Goal: Transaction & Acquisition: Purchase product/service

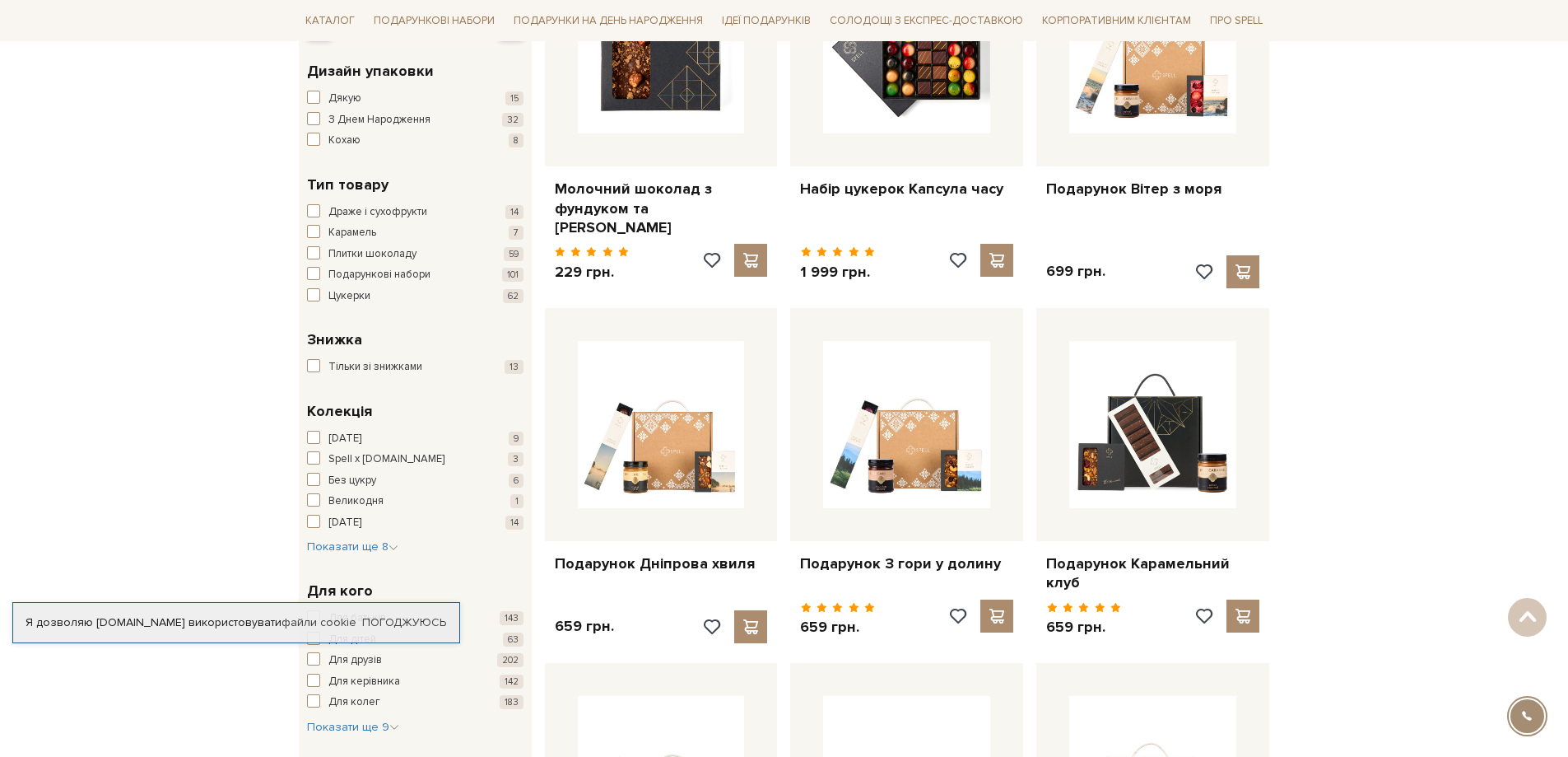
scroll to position [412, 0]
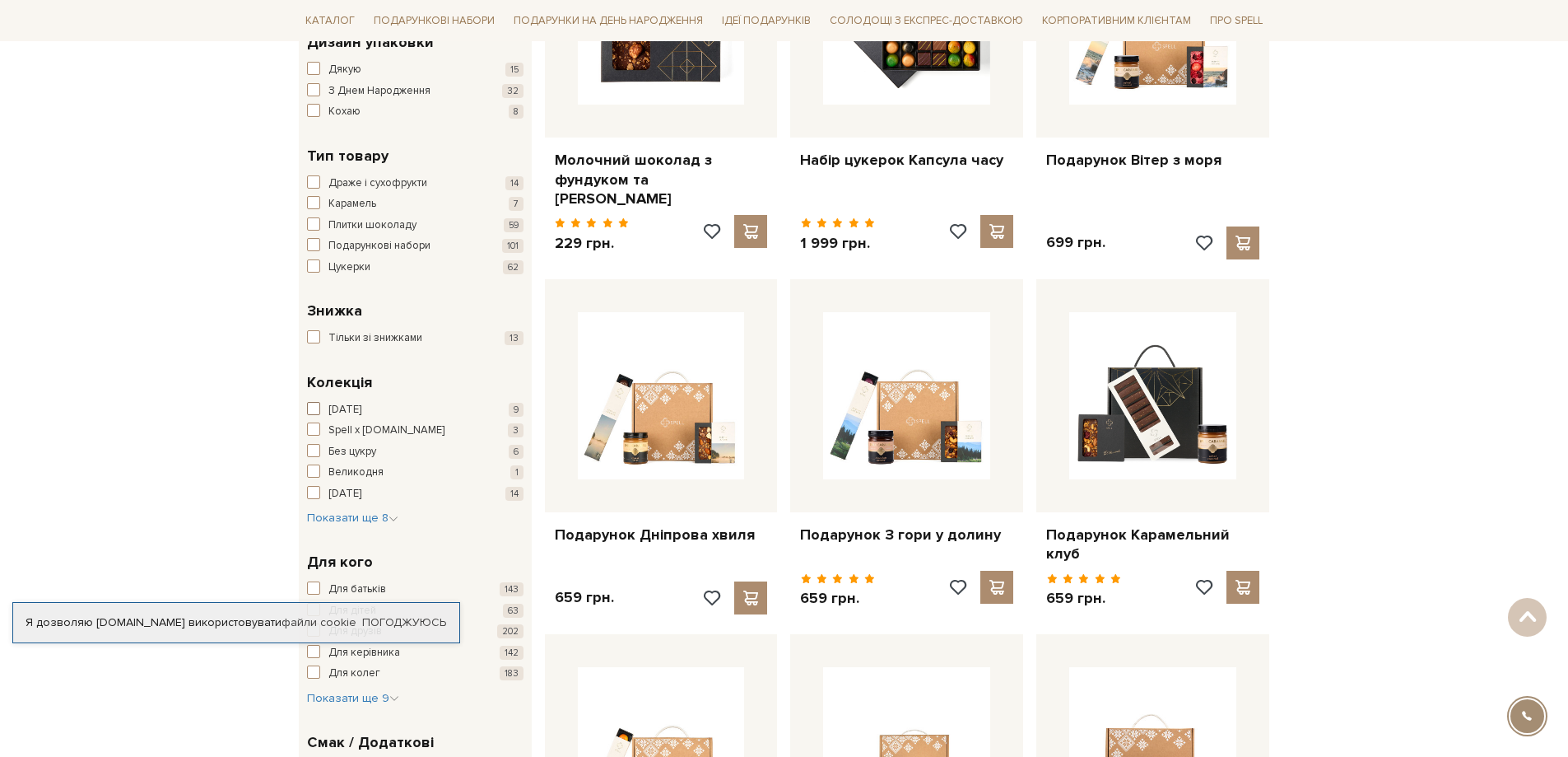
click at [315, 407] on span "button" at bounding box center [313, 408] width 13 height 13
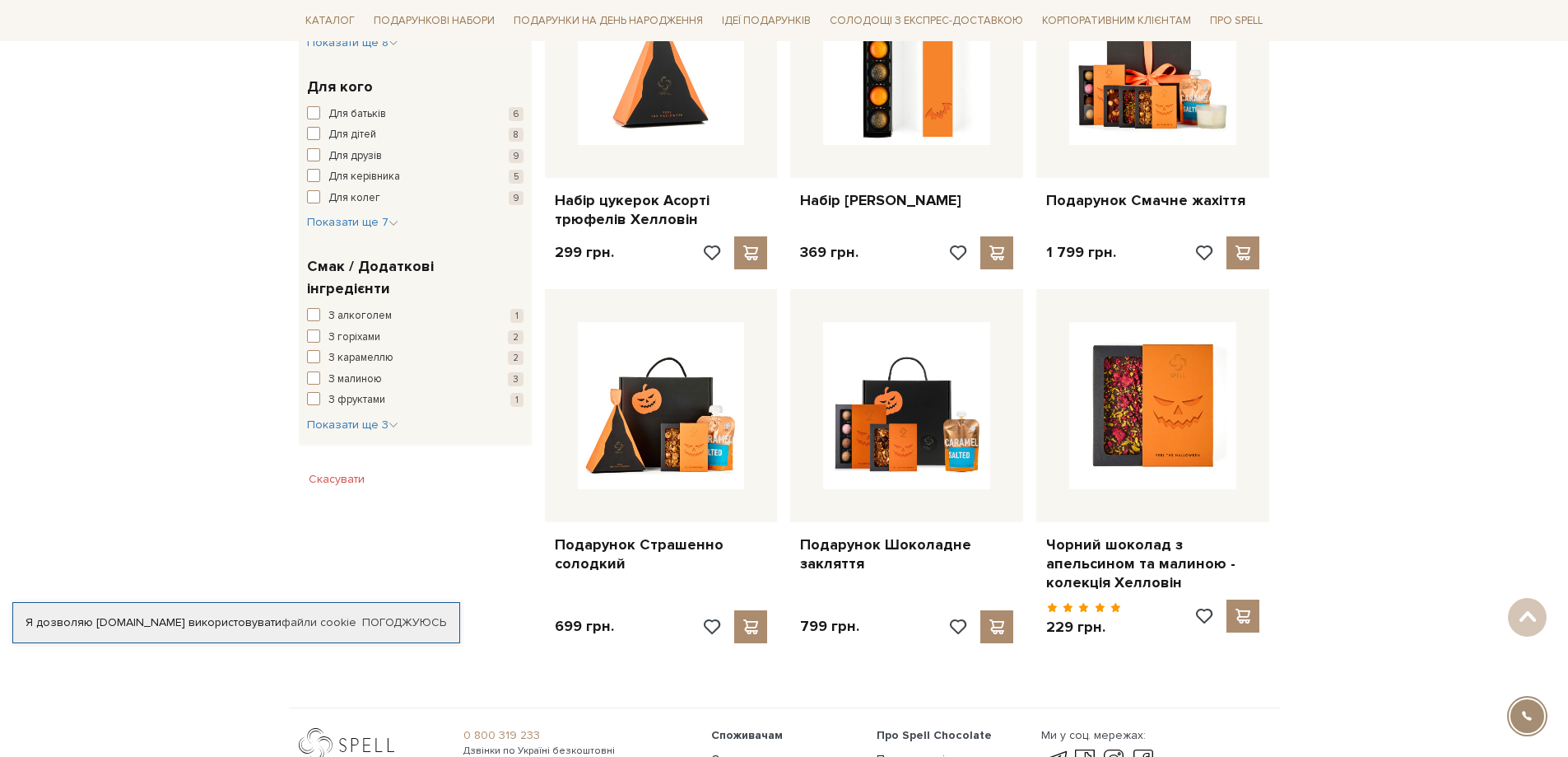
scroll to position [823, 0]
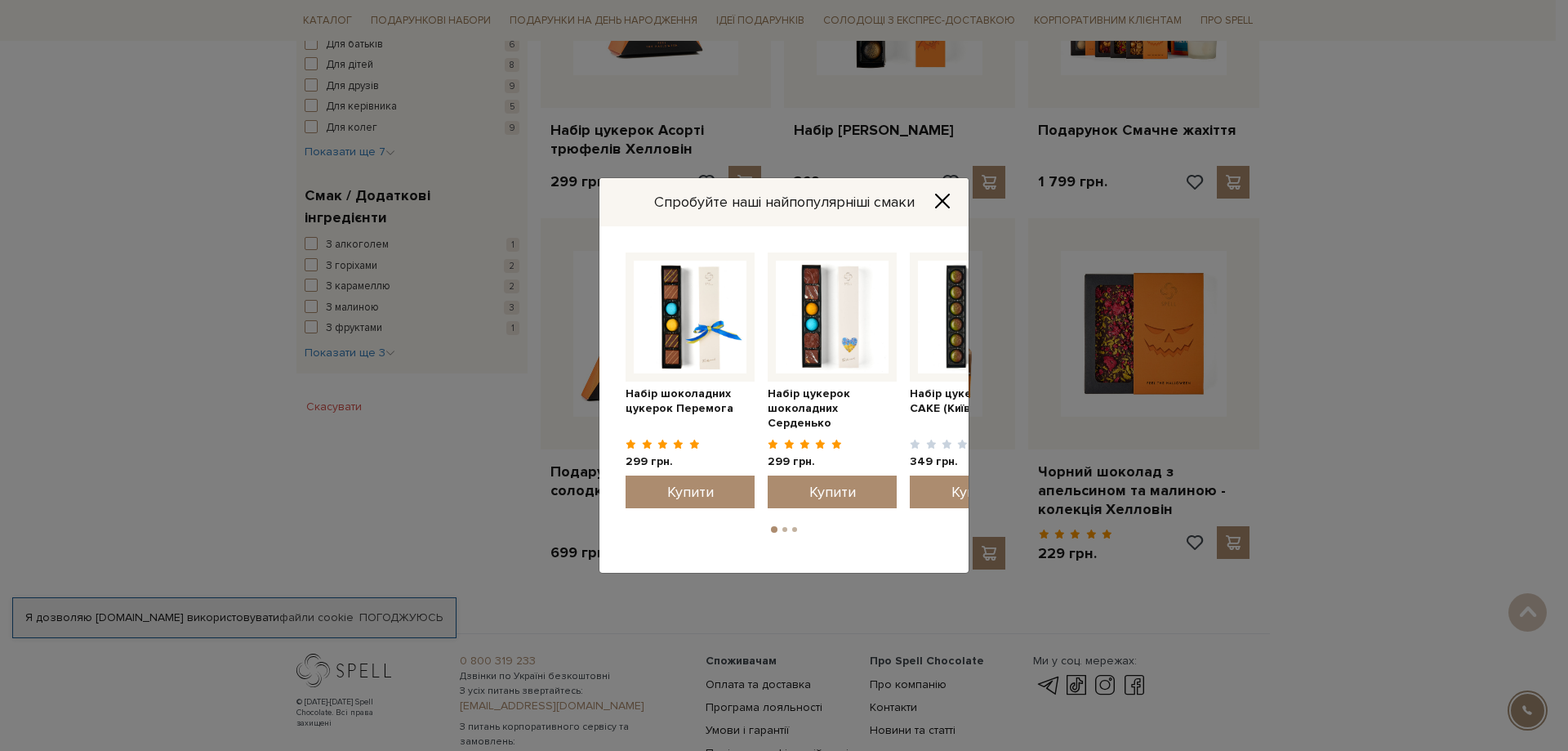
click at [942, 200] on icon "Close" at bounding box center [942, 201] width 16 height 16
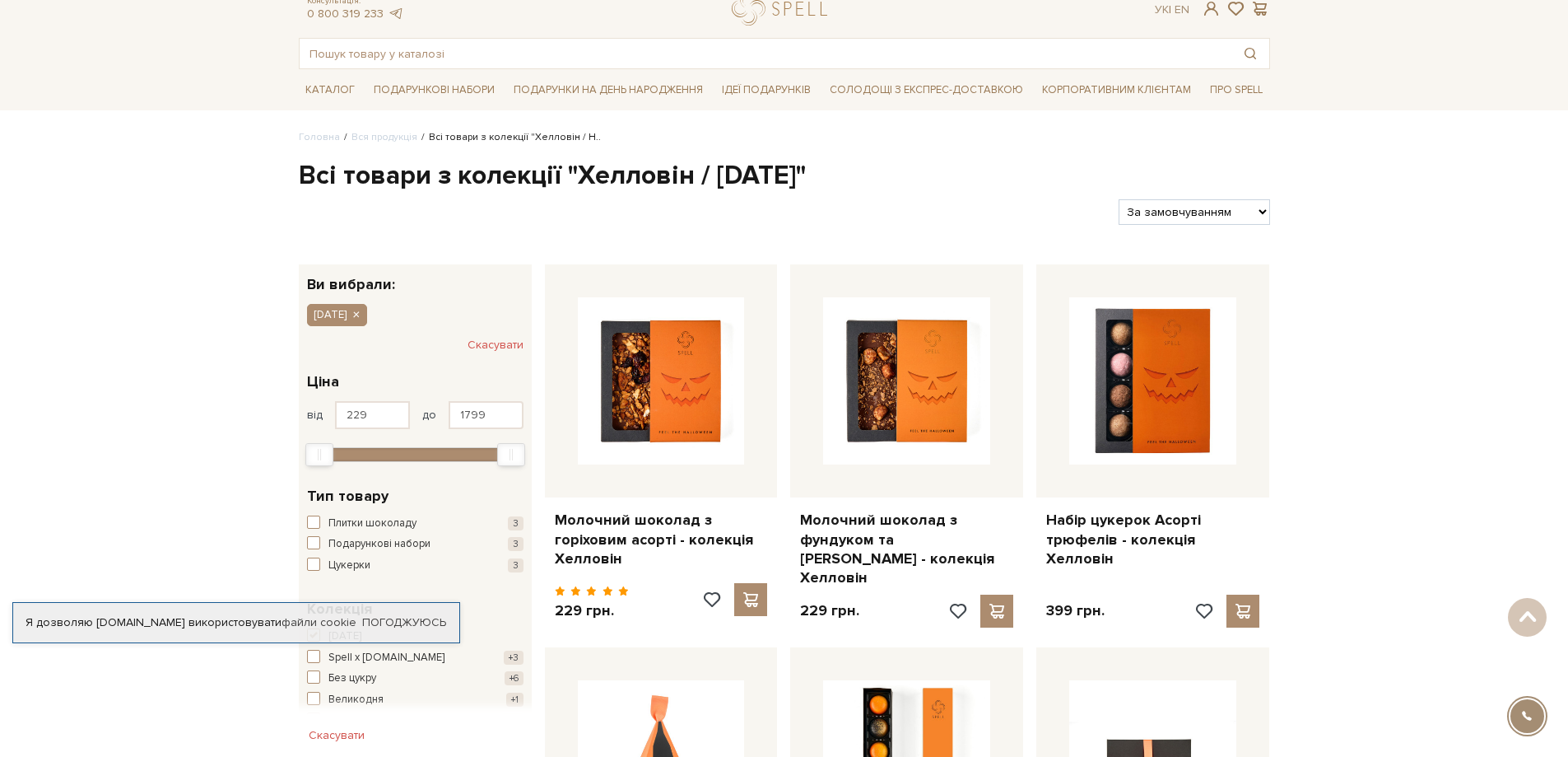
scroll to position [0, 0]
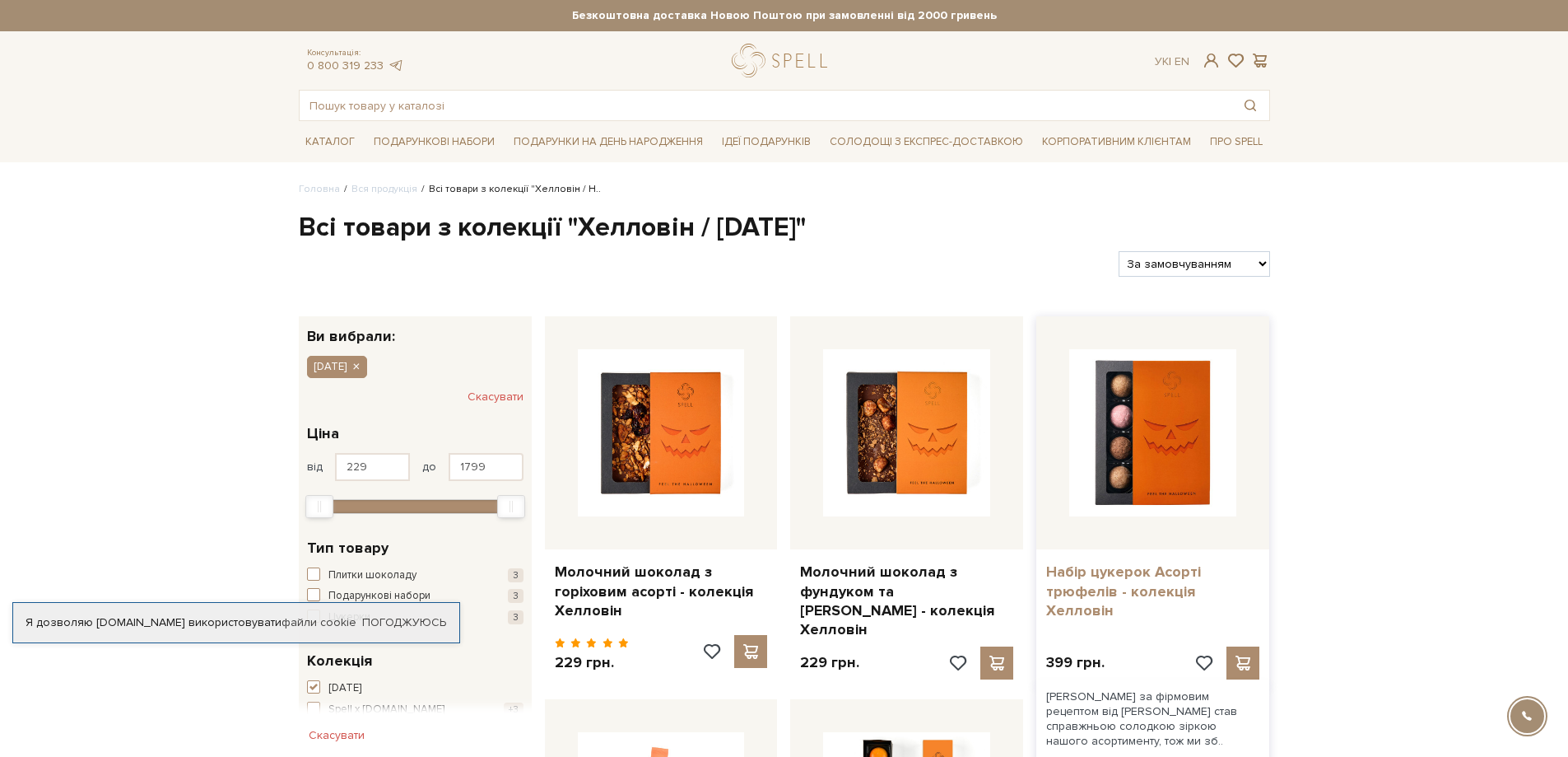
click at [1069, 588] on link "Набір цукерок Асорті трюфелів - колекція Хелловін" at bounding box center [1153, 591] width 213 height 57
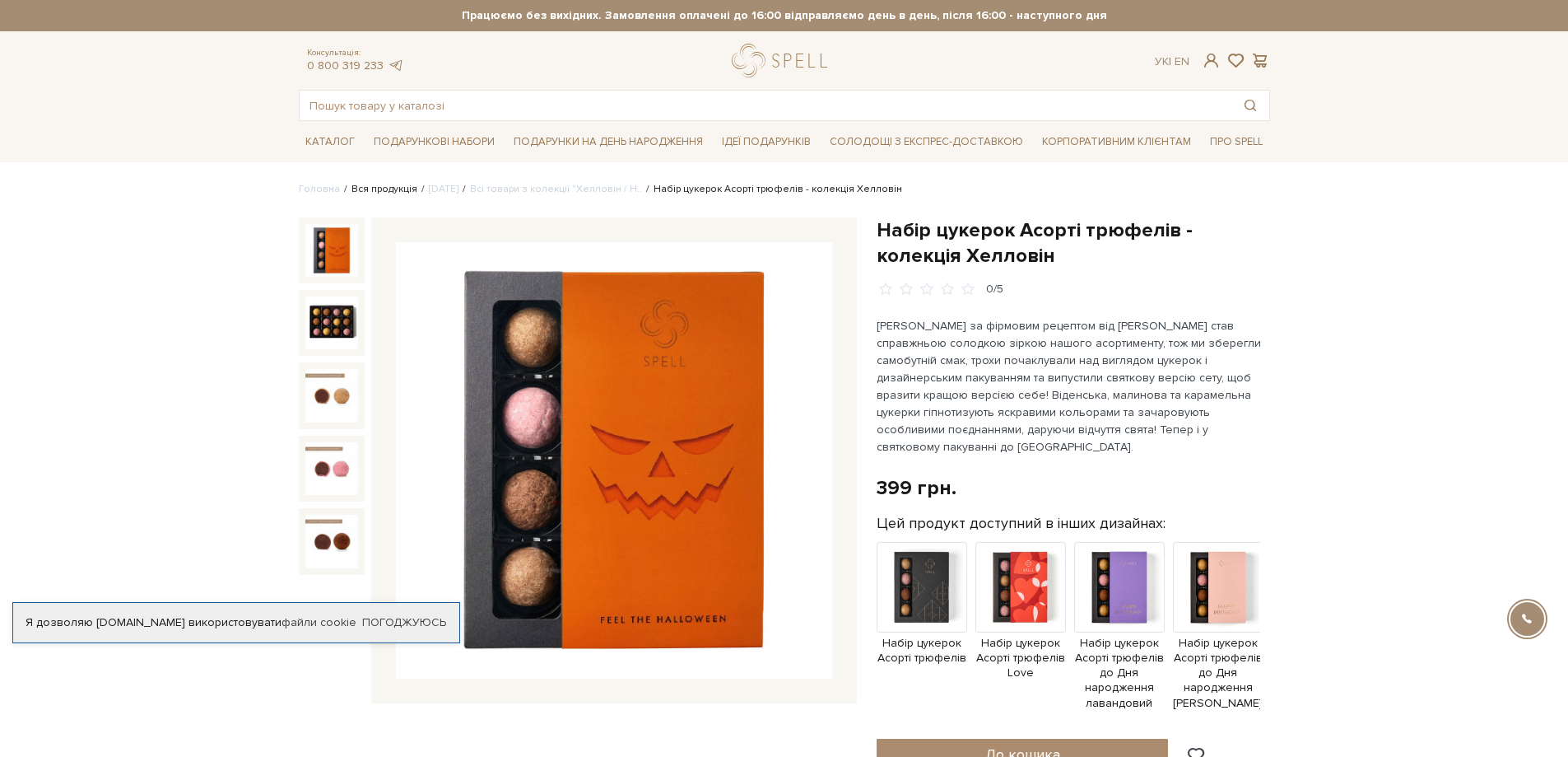
click at [367, 189] on link "Вся продукція" at bounding box center [385, 189] width 66 height 13
